Goal: Task Accomplishment & Management: Use online tool/utility

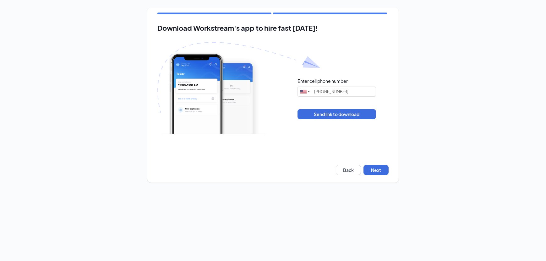
type input "[PHONE_NUMBER]"
click at [377, 170] on button "Next" at bounding box center [376, 170] width 25 height 10
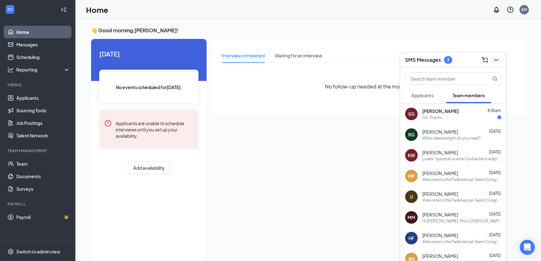
click at [435, 111] on span "[PERSON_NAME]" at bounding box center [441, 111] width 36 height 6
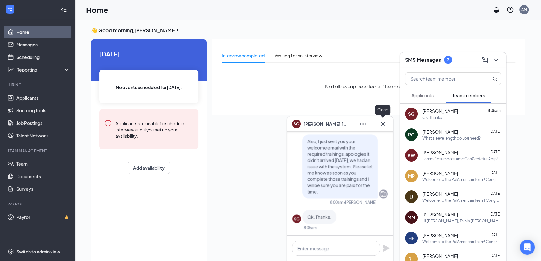
click at [383, 125] on icon "Cross" at bounding box center [384, 124] width 8 height 8
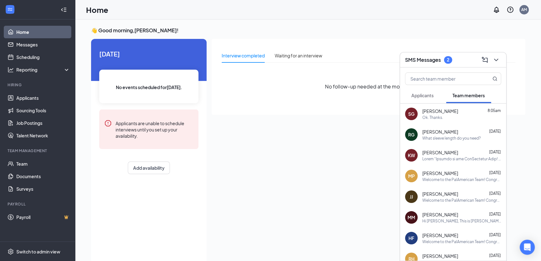
click at [420, 94] on span "Applicants" at bounding box center [423, 96] width 22 height 6
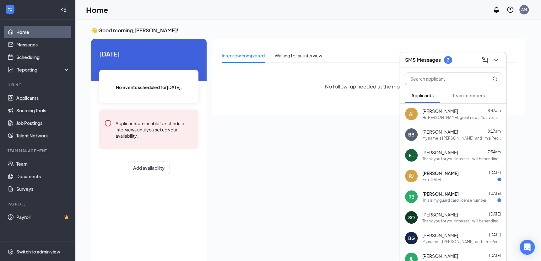
click at [451, 194] on div "Roger Bass Sep 15" at bounding box center [462, 194] width 79 height 6
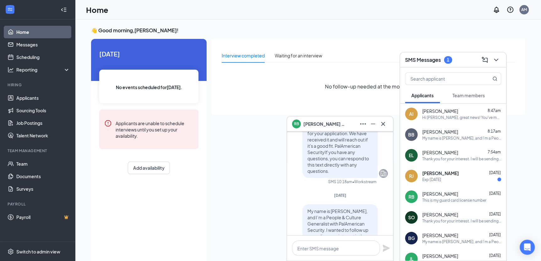
scroll to position [-157, 0]
click at [444, 171] on span "Roshelle Johnson" at bounding box center [441, 173] width 36 height 6
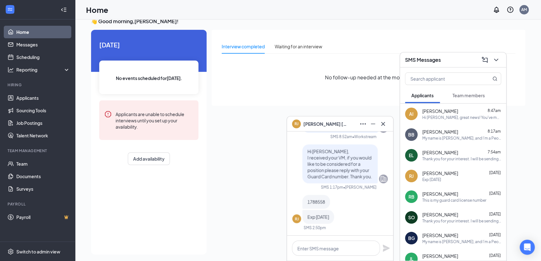
scroll to position [13, 0]
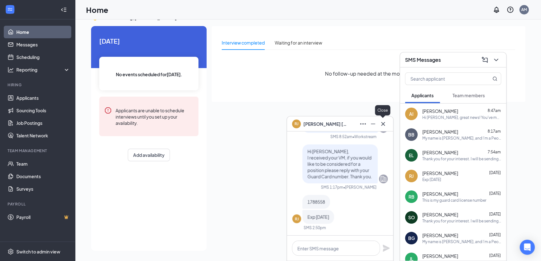
click at [383, 123] on icon "Cross" at bounding box center [384, 124] width 8 height 8
